Goal: Contribute content

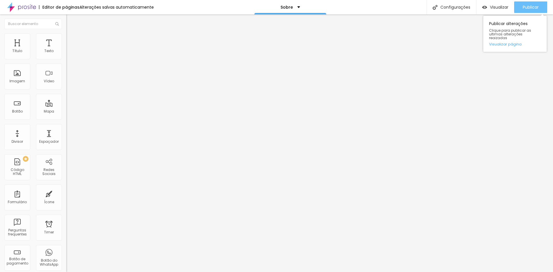
click at [529, 9] on span "Publicar" at bounding box center [531, 7] width 16 height 5
click at [530, 5] on span "Publicar" at bounding box center [531, 7] width 16 height 5
